Goal: Task Accomplishment & Management: Use online tool/utility

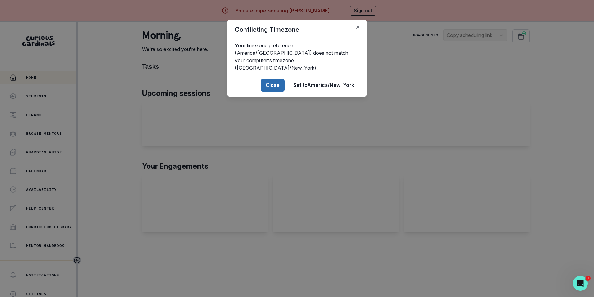
click at [277, 79] on button "Close" at bounding box center [273, 85] width 24 height 12
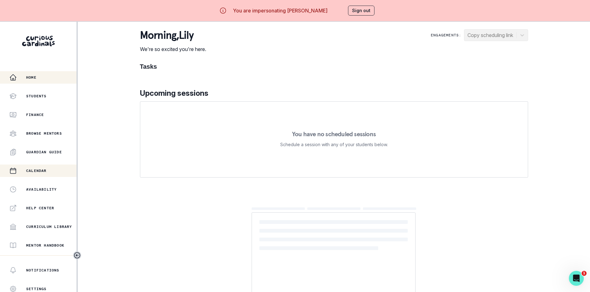
scroll to position [31, 0]
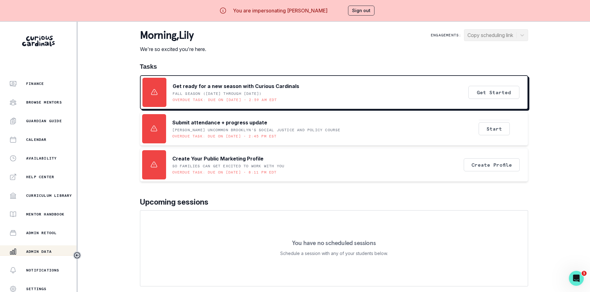
click at [43, 248] on div "Admin Data" at bounding box center [42, 251] width 67 height 7
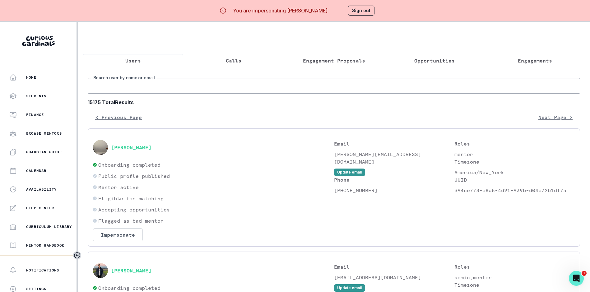
click at [136, 94] on input "Search user by name or email" at bounding box center [334, 86] width 492 height 16
paste input "[PERSON_NAME][EMAIL_ADDRESS][DOMAIN_NAME]"
type input "[PERSON_NAME][EMAIL_ADDRESS][DOMAIN_NAME]"
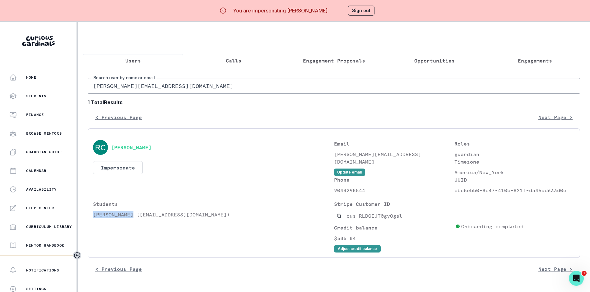
drag, startPoint x: 94, startPoint y: 221, endPoint x: 133, endPoint y: 221, distance: 39.5
click at [133, 218] on p "[PERSON_NAME] ([EMAIL_ADDRESS][DOMAIN_NAME])" at bounding box center [213, 214] width 241 height 7
copy p "[PERSON_NAME]"
click at [273, 194] on div "[PERSON_NAME] Impersonate Confirmation Are you sure? Impersonating means that w…" at bounding box center [213, 167] width 241 height 54
click at [341, 218] on icon "Copied to clipboard" at bounding box center [339, 216] width 4 height 4
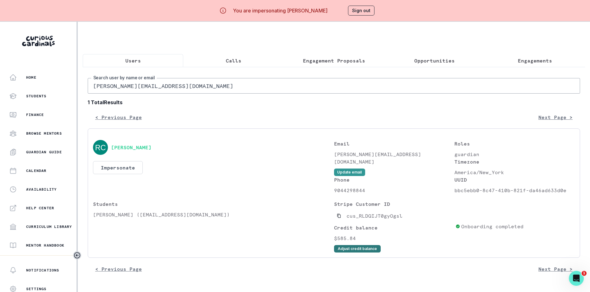
click at [349, 252] on button "Adjust credit balance" at bounding box center [357, 248] width 47 height 7
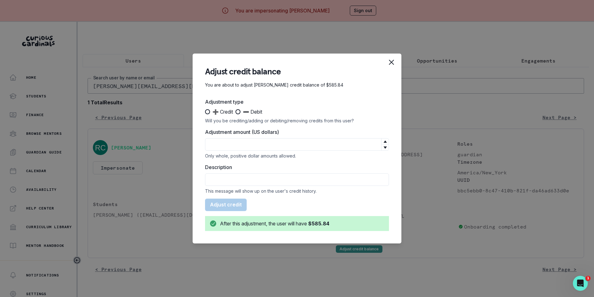
drag, startPoint x: 241, startPoint y: 110, endPoint x: 243, endPoint y: 132, distance: 22.1
click at [241, 110] on span at bounding box center [238, 111] width 5 height 5
click at [236, 112] on input "➖ Debit" at bounding box center [235, 112] width 0 height 0
radio input "true"
click at [243, 146] on input "Adjustment amount (US dollars)" at bounding box center [297, 144] width 184 height 12
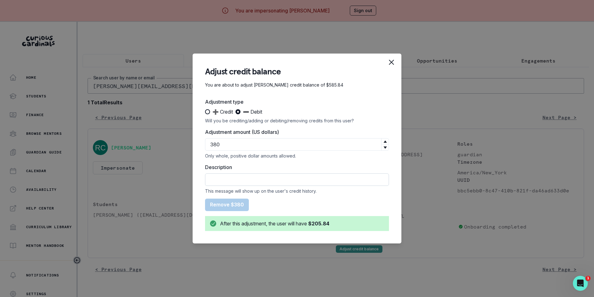
type input "380"
click at [239, 179] on input "Description" at bounding box center [297, 179] width 184 height 12
type input "Refund was issued for June"
click at [223, 201] on button "Remove $380" at bounding box center [227, 204] width 44 height 12
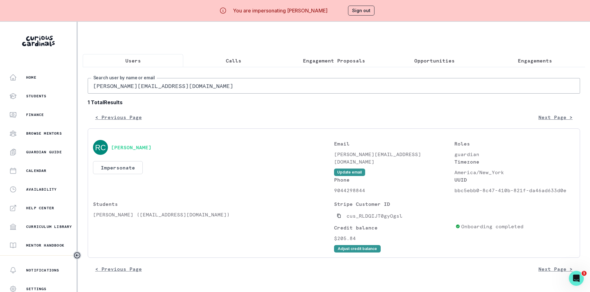
click at [147, 85] on input "[PERSON_NAME][EMAIL_ADDRESS][DOMAIN_NAME]" at bounding box center [334, 86] width 492 height 16
click at [147, 90] on input "[PERSON_NAME][EMAIL_ADDRESS][DOMAIN_NAME]" at bounding box center [334, 86] width 492 height 16
paste input "[EMAIL_ADDRESS]"
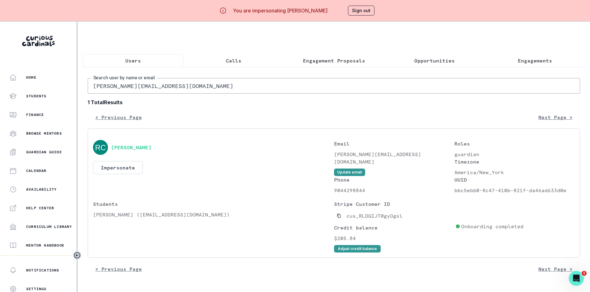
type input "[EMAIL_ADDRESS][DOMAIN_NAME]"
click at [339, 218] on icon "Copied to clipboard" at bounding box center [339, 216] width 4 height 4
click at [178, 86] on input "[EMAIL_ADDRESS][DOMAIN_NAME]" at bounding box center [334, 86] width 492 height 16
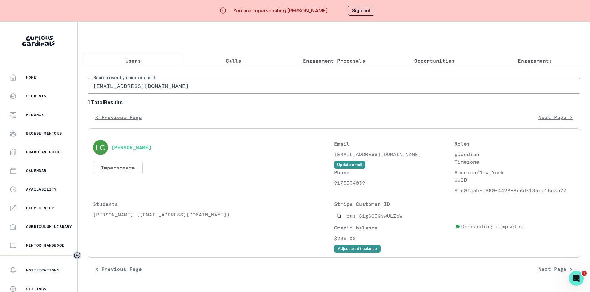
paste input "[PERSON_NAME]@cityonedesign"
type input "[PERSON_NAME][EMAIL_ADDRESS][DOMAIN_NAME]"
click at [341, 218] on icon "Copied to clipboard" at bounding box center [339, 216] width 4 height 4
click at [162, 92] on input "[PERSON_NAME][EMAIL_ADDRESS][DOMAIN_NAME]" at bounding box center [334, 86] width 492 height 16
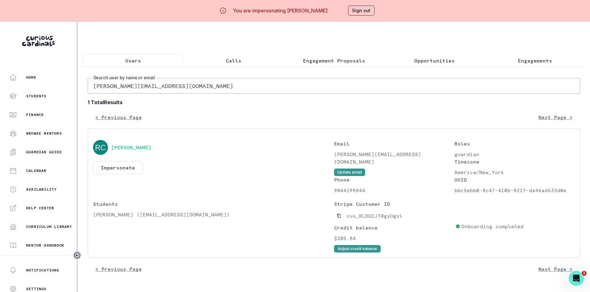
click at [162, 92] on input "[PERSON_NAME][EMAIL_ADDRESS][DOMAIN_NAME]" at bounding box center [334, 86] width 492 height 16
paste input "[EMAIL_ADDRESS]"
type input "[EMAIL_ADDRESS][DOMAIN_NAME]"
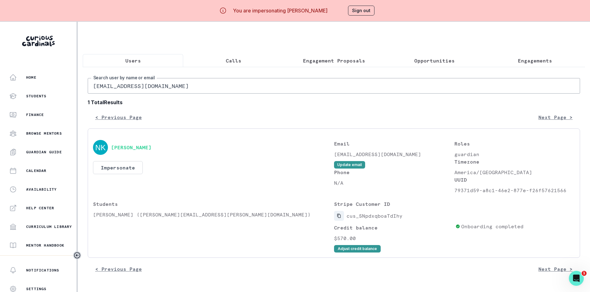
click at [340, 218] on icon "Copied to clipboard" at bounding box center [338, 216] width 3 height 4
drag, startPoint x: 90, startPoint y: 219, endPoint x: 114, endPoint y: 223, distance: 24.3
click at [114, 223] on div "[PERSON_NAME] Impersonate Confirmation Are you sure? Impersonating means that w…" at bounding box center [334, 192] width 492 height 129
copy p "[PERSON_NAME]"
click at [124, 170] on button "Impersonate" at bounding box center [118, 167] width 50 height 13
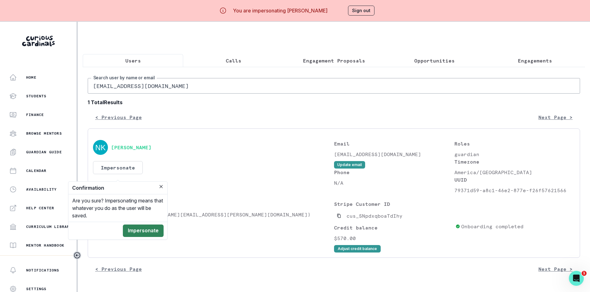
click at [147, 229] on button "Impersonate" at bounding box center [143, 230] width 41 height 12
